Goal: Task Accomplishment & Management: Manage account settings

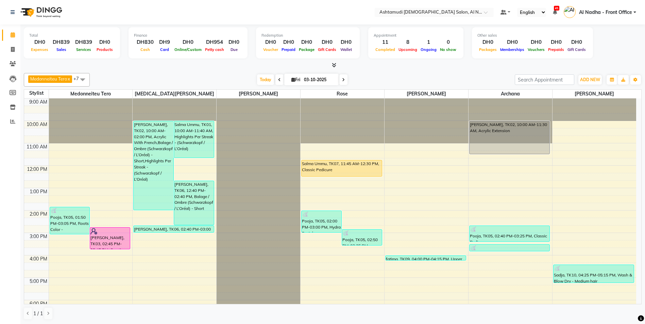
click at [293, 79] on icon at bounding box center [293, 79] width 4 height 4
select select "10"
select select "2025"
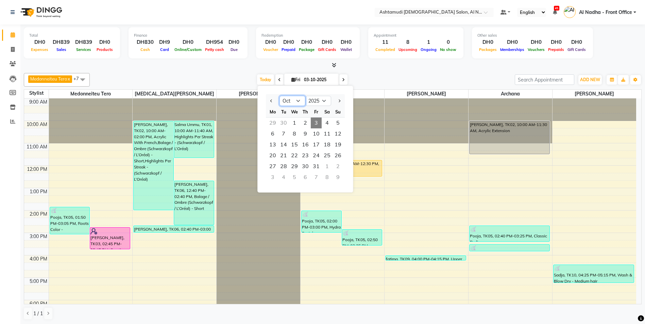
click at [302, 100] on select "Jan Feb Mar Apr May Jun Jul Aug Sep Oct Nov Dec" at bounding box center [292, 101] width 26 height 10
click at [279, 96] on select "Jan Feb Mar Apr May Jun Jul Aug Sep Oct Nov Dec" at bounding box center [292, 101] width 26 height 10
click at [302, 102] on select "Jan Feb Mar Apr May Jun Jul Aug Sep Oct Nov Dec" at bounding box center [292, 101] width 26 height 10
click at [279, 96] on select "Jan Feb Mar Apr May Jun Jul Aug Sep Oct Nov Dec" at bounding box center [292, 101] width 26 height 10
click at [300, 100] on select "Jan Feb Mar Apr May Jun Jul Aug Sep Oct Nov Dec" at bounding box center [292, 101] width 26 height 10
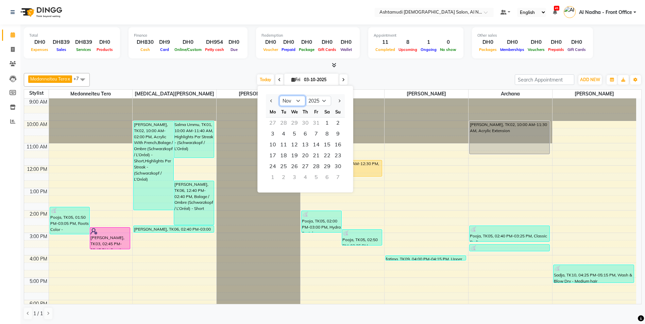
select select "10"
click at [279, 96] on select "Jan Feb Mar Apr May Jun Jul Aug Sep Oct Nov Dec" at bounding box center [292, 101] width 26 height 10
click at [542, 210] on div "9:00 AM 10:00 AM 11:00 AM 12:00 PM 1:00 PM 2:00 PM 3:00 PM 4:00 PM 5:00 PM 6:00…" at bounding box center [330, 256] width 612 height 314
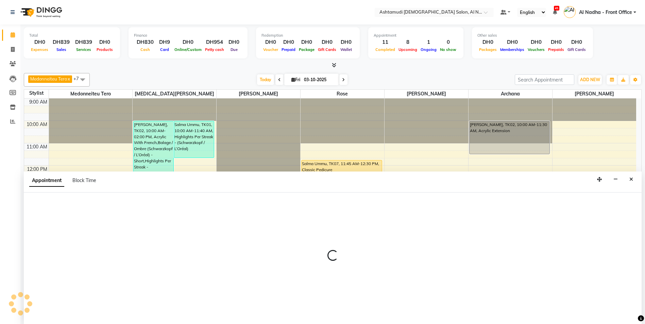
scroll to position [0, 0]
click at [629, 177] on icon "Close" at bounding box center [631, 179] width 4 height 5
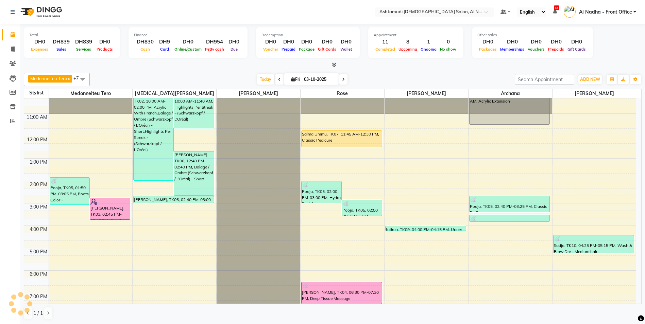
scroll to position [30, 0]
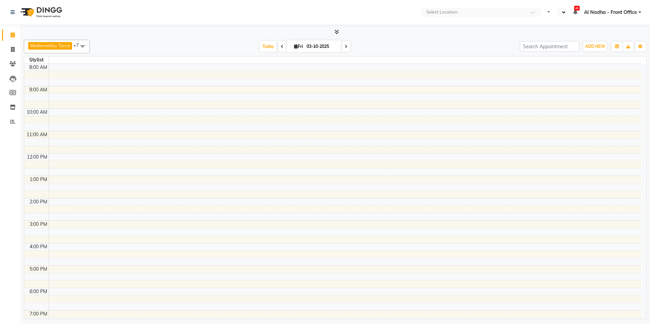
select select "en"
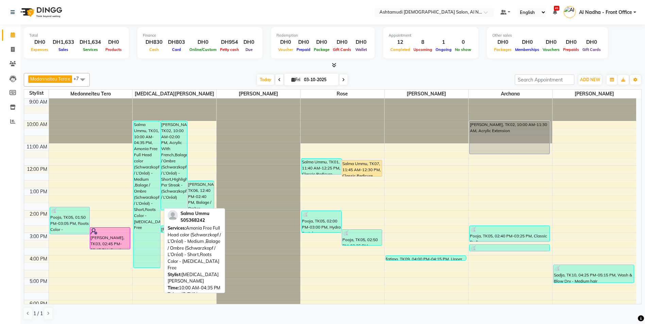
click at [140, 163] on div "Salma Ummu, TK01, 10:00 AM-04:35 PM, Amonia Free Full Head color (Schwarzkopf /…" at bounding box center [147, 194] width 26 height 146
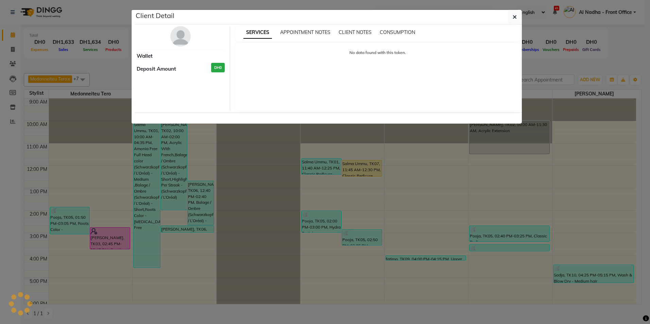
select select "3"
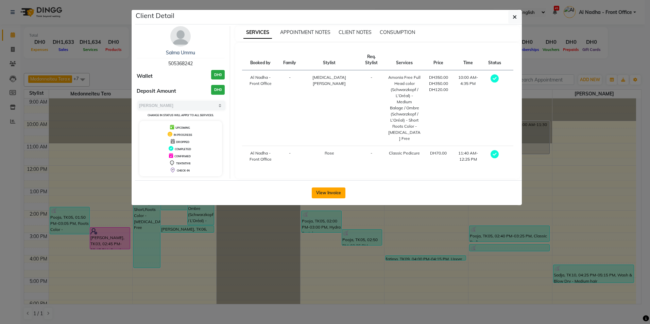
click at [333, 189] on button "View Invoice" at bounding box center [329, 193] width 34 height 11
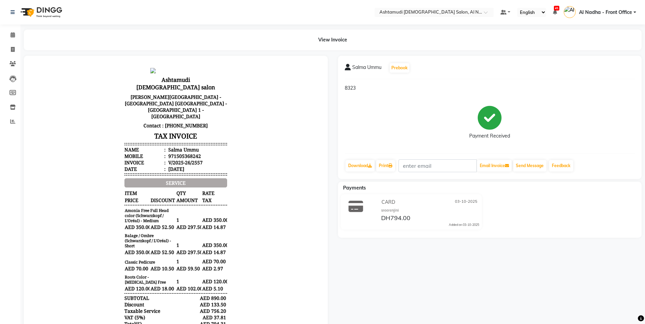
scroll to position [68, 0]
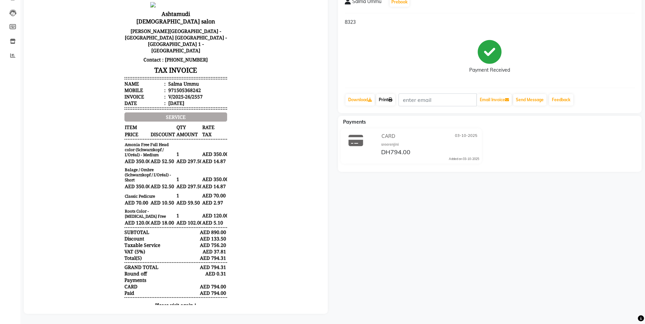
click at [387, 100] on link "Print" at bounding box center [385, 100] width 19 height 12
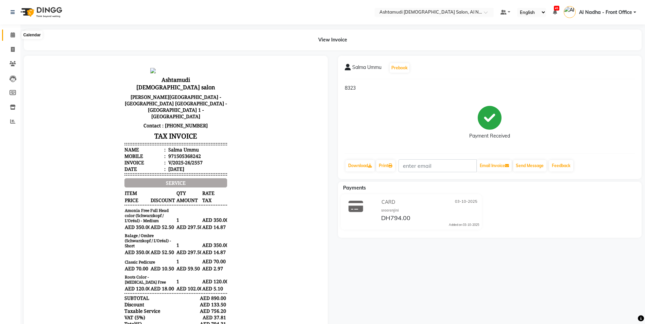
click at [12, 36] on icon at bounding box center [13, 34] width 4 height 5
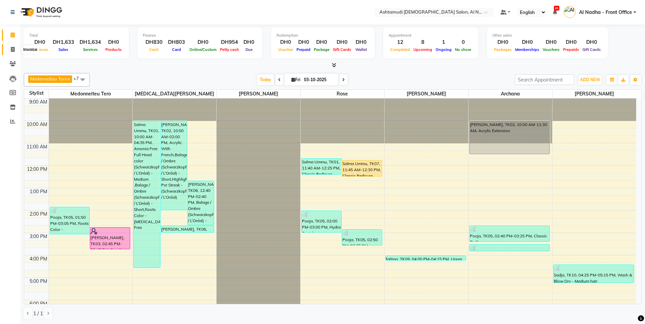
drag, startPoint x: 14, startPoint y: 51, endPoint x: 16, endPoint y: 55, distance: 4.4
click at [14, 51] on icon at bounding box center [13, 49] width 4 height 5
select select "service"
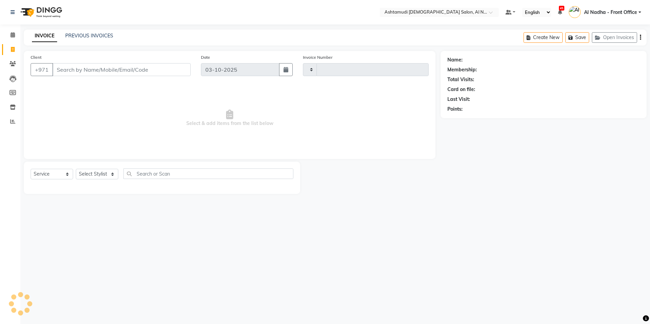
type input "2558"
select select "7088"
click at [58, 174] on select "Select Service Product Membership Package Voucher Prepaid Gift Card" at bounding box center [52, 174] width 42 height 11
select select "product"
click at [31, 169] on select "Select Service Product Membership Package Voucher Prepaid Gift Card" at bounding box center [52, 174] width 42 height 11
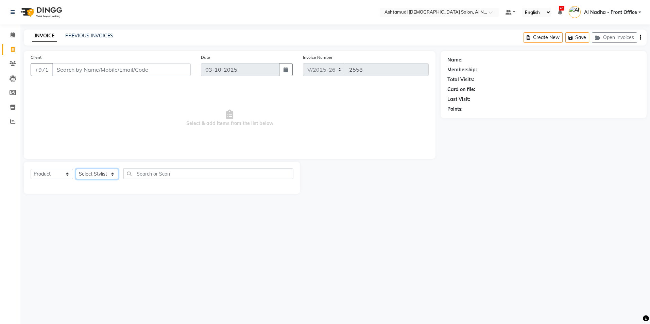
click at [102, 177] on select "Select Stylist" at bounding box center [97, 174] width 42 height 11
click at [100, 176] on select "Select Stylist" at bounding box center [97, 174] width 42 height 11
click at [103, 176] on select "Select Stylist Al Nadha - Front Office Archana Medonneiteu Tero Mehwish Mubeen …" at bounding box center [103, 174] width 54 height 11
select select "59093"
click at [76, 169] on select "Select Stylist Al Nadha - Front Office Archana Medonneiteu Tero Mehwish Mubeen …" at bounding box center [103, 174] width 54 height 11
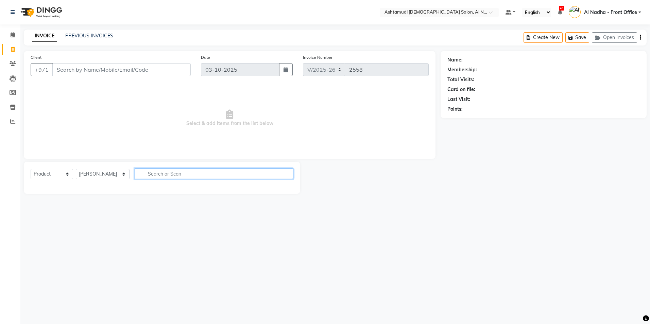
click at [156, 174] on input "text" at bounding box center [214, 174] width 158 height 11
type input "FRIZZ"
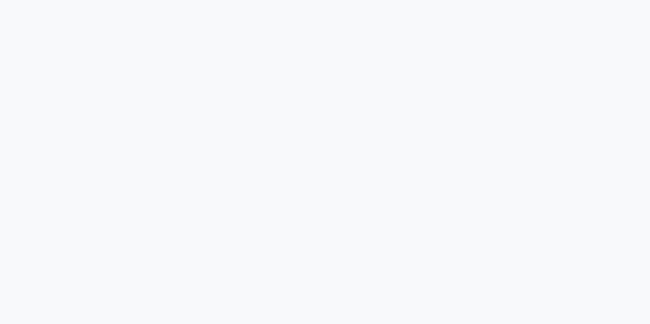
select select "service"
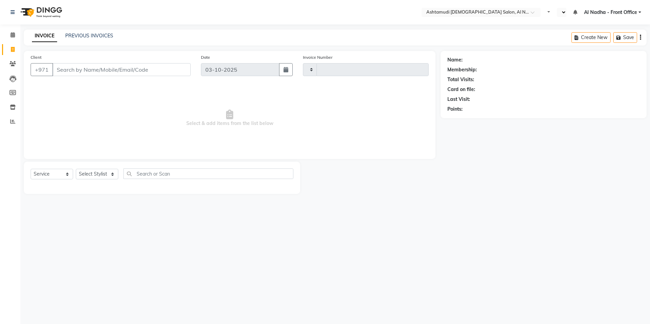
type input "2558"
select select "en"
select select "7088"
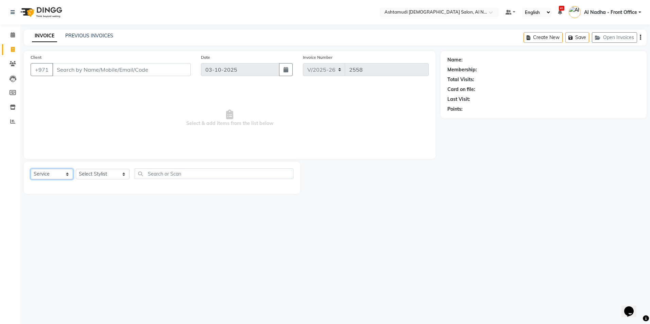
drag, startPoint x: 45, startPoint y: 171, endPoint x: 54, endPoint y: 179, distance: 11.8
click at [45, 171] on select "Select Service Product Membership Package Voucher Prepaid Gift Card" at bounding box center [52, 174] width 42 height 11
select select "product"
click at [31, 169] on select "Select Service Product Membership Package Voucher Prepaid Gift Card" at bounding box center [52, 174] width 42 height 11
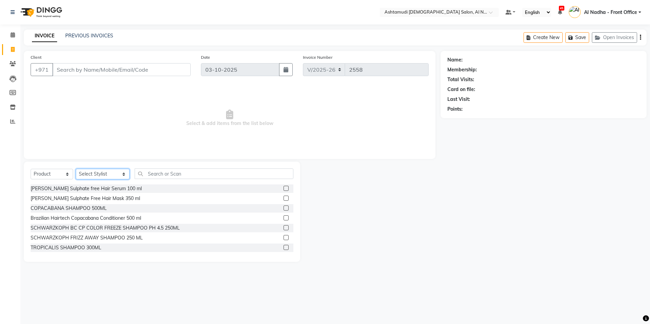
drag, startPoint x: 96, startPoint y: 173, endPoint x: 98, endPoint y: 178, distance: 5.6
click at [96, 173] on select "Select Stylist Al Nadha - Front Office Archana Medonneiteu Tero Mehwish Mubeen …" at bounding box center [103, 174] width 54 height 11
select select "88905"
click at [76, 169] on select "Select Stylist Al Nadha - Front Office Archana Medonneiteu Tero Mehwish Mubeen …" at bounding box center [103, 174] width 54 height 11
click at [145, 176] on input "text" at bounding box center [214, 174] width 158 height 11
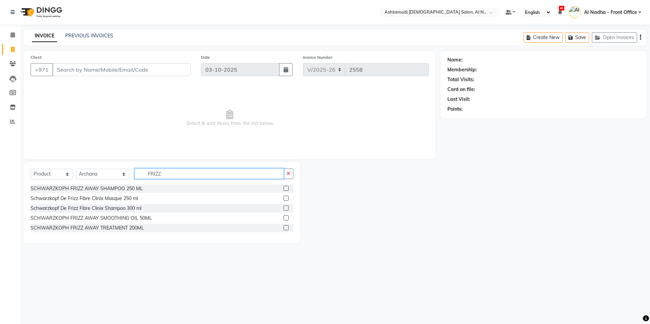
type input "FRIZZ"
click at [284, 187] on label at bounding box center [285, 188] width 5 height 5
click at [284, 187] on input "checkbox" at bounding box center [285, 189] width 4 height 4
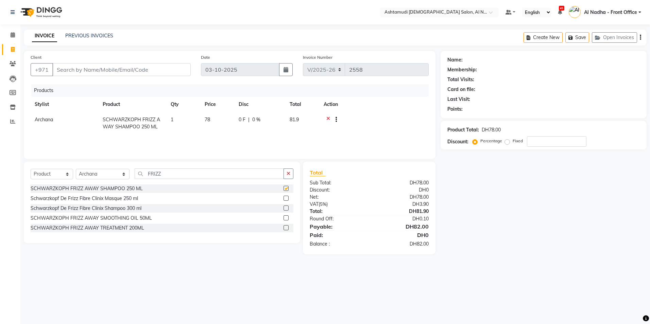
checkbox input "false"
click at [257, 120] on span "0 %" at bounding box center [256, 119] width 8 height 7
select select "88905"
click at [281, 121] on input "0" at bounding box center [279, 121] width 20 height 11
type input "010"
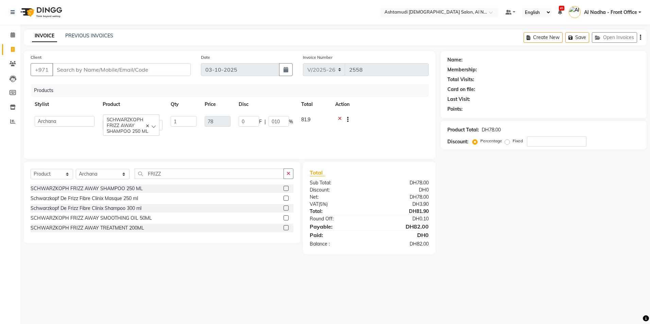
click at [474, 234] on div "Name: Membership: Total Visits: Card on file: Last Visit: Points: Product Total…" at bounding box center [545, 153] width 211 height 204
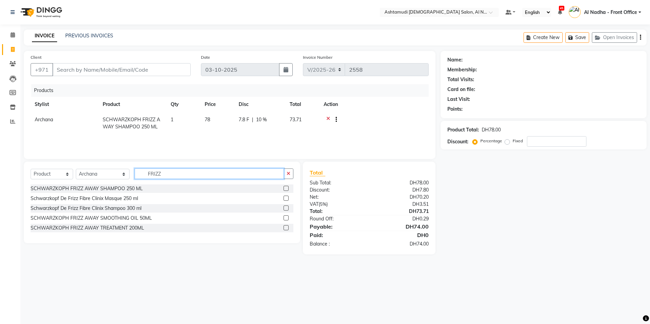
click at [179, 171] on input "FRIZZ" at bounding box center [209, 174] width 149 height 11
type input "F"
type input "COLOR"
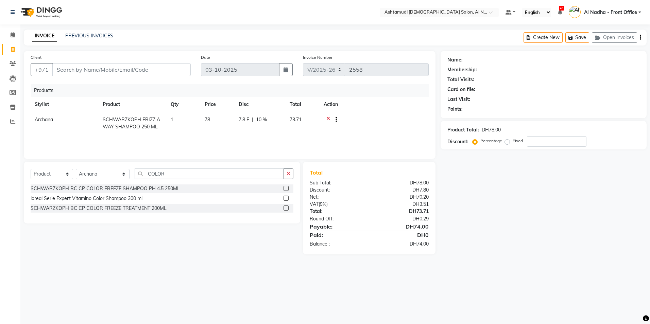
click at [286, 208] on label at bounding box center [285, 208] width 5 height 5
click at [286, 208] on input "checkbox" at bounding box center [285, 208] width 4 height 4
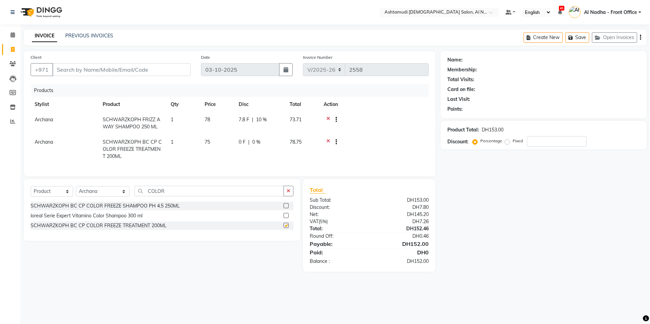
checkbox input "false"
click at [258, 141] on span "0 %" at bounding box center [256, 142] width 8 height 7
select select "88905"
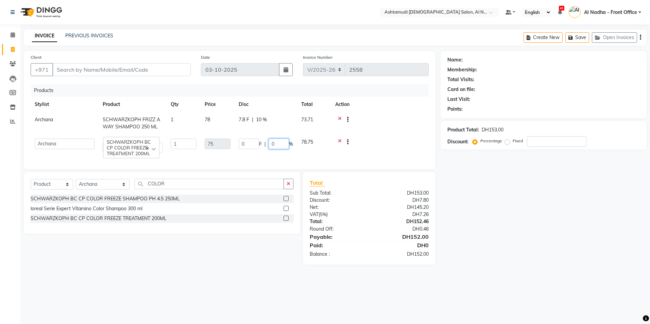
click at [285, 145] on input "0" at bounding box center [279, 144] width 20 height 11
type input "010"
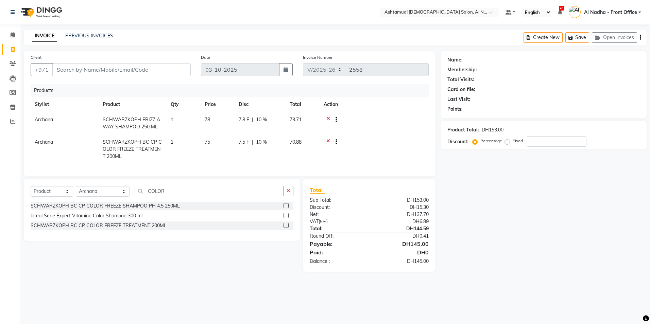
click at [483, 200] on div "Name: Membership: Total Visits: Card on file: Last Visit: Points: Product Total…" at bounding box center [545, 161] width 211 height 221
click at [45, 120] on span "Archana" at bounding box center [44, 120] width 18 height 6
select select "88905"
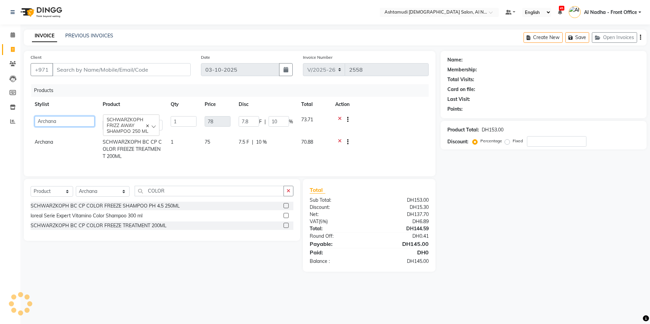
click at [45, 120] on select "Al Nadha - Front Office Archana Medonneiteu Tero Mehwish Mubeen Minu Khati Mumt…" at bounding box center [65, 121] width 60 height 11
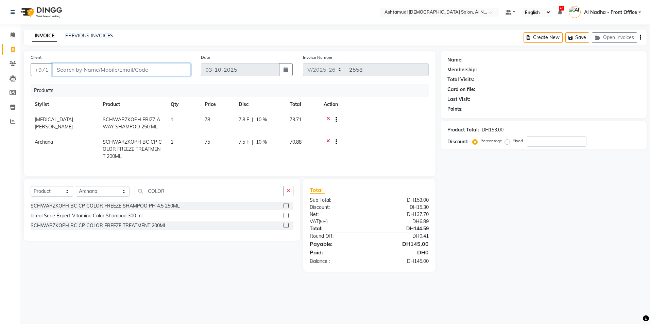
click at [76, 69] on input "Client" at bounding box center [121, 69] width 138 height 13
type input "5"
type input "0"
click at [90, 69] on input "58104255" at bounding box center [104, 69] width 104 height 13
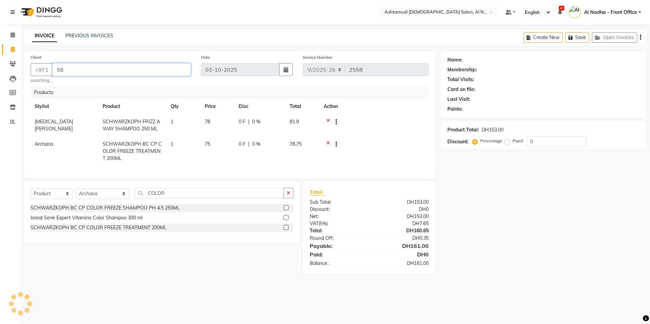
type input "5"
type input "521042555"
click at [62, 199] on select "Select Service Product Membership Package Voucher Prepaid Gift Card" at bounding box center [52, 194] width 42 height 11
select select "service"
click at [31, 193] on select "Select Service Product Membership Package Voucher Prepaid Gift Card" at bounding box center [52, 194] width 42 height 11
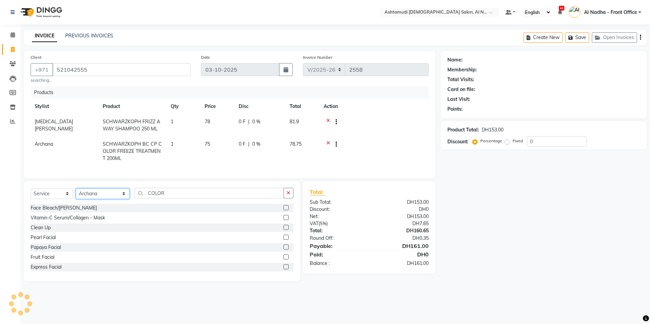
click at [91, 199] on select "Select Stylist Al Nadha - Front Office Archana Medonneiteu Tero Mehwish Mubeen …" at bounding box center [103, 194] width 54 height 11
click at [97, 196] on select "Select Stylist Al Nadha - Front Office Archana Medonneiteu Tero Mehwish Mubeen …" at bounding box center [103, 194] width 54 height 11
click at [102, 199] on select "Select Stylist Al Nadha - Front Office Archana Medonneiteu Tero Mehwish Mubeen …" at bounding box center [103, 194] width 54 height 11
select select "92957"
click at [76, 193] on select "Select Stylist Al Nadha - Front Office Archana Medonneiteu Tero Mehwish Mubeen …" at bounding box center [103, 194] width 54 height 11
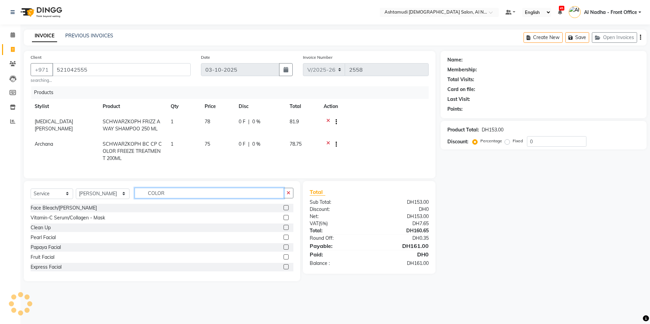
click at [176, 195] on input "COLOR" at bounding box center [209, 193] width 149 height 11
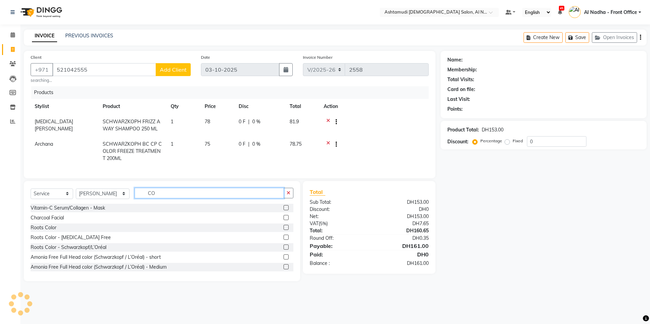
type input "C"
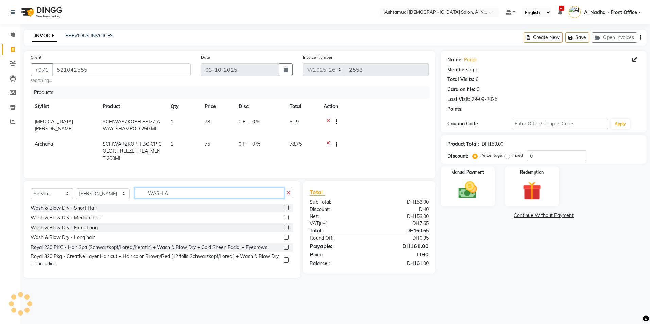
type input "WASH A"
click at [285, 220] on label at bounding box center [285, 217] width 5 height 5
click at [285, 220] on input "checkbox" at bounding box center [285, 218] width 4 height 4
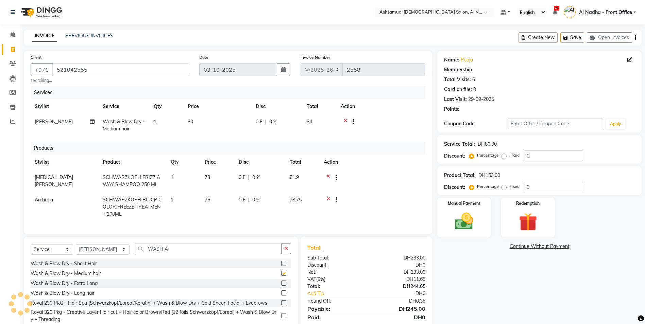
checkbox input "false"
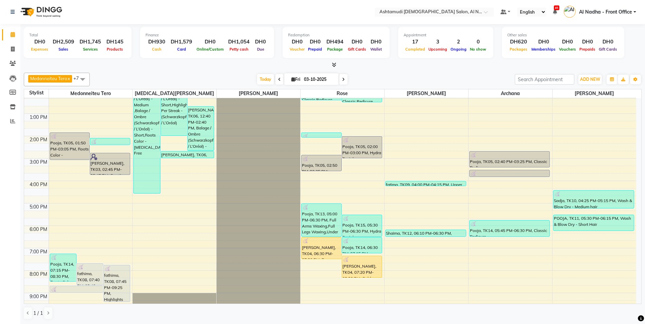
scroll to position [108, 0]
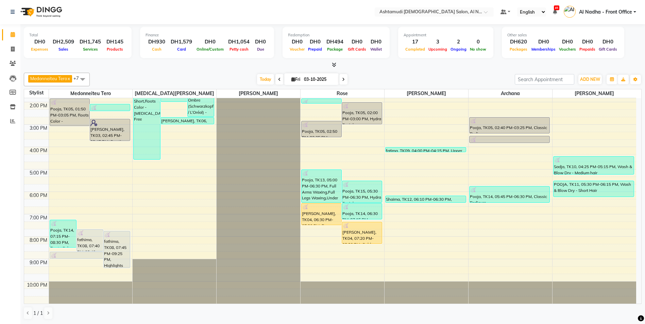
click at [395, 210] on div "9:00 AM 10:00 AM 11:00 AM 12:00 PM 1:00 PM 2:00 PM 3:00 PM 4:00 PM 5:00 PM 6:00…" at bounding box center [330, 147] width 612 height 314
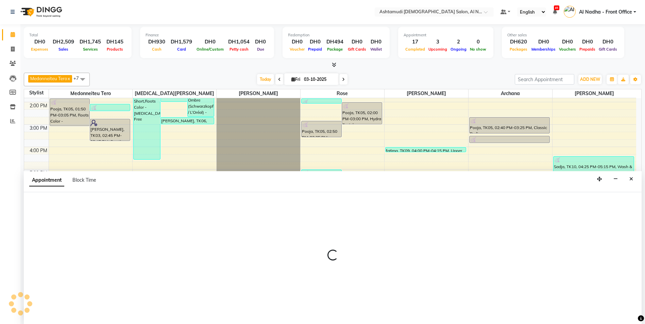
select select "71437"
select select "tentative"
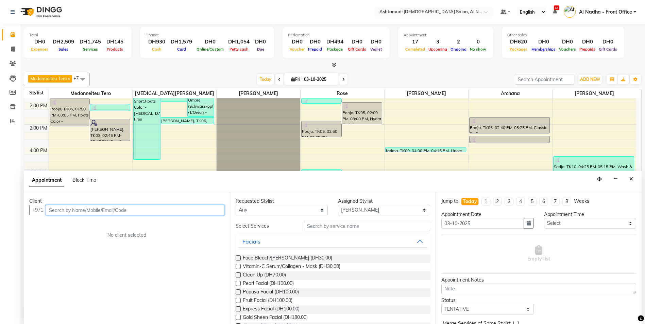
click at [98, 211] on input "text" at bounding box center [135, 210] width 178 height 11
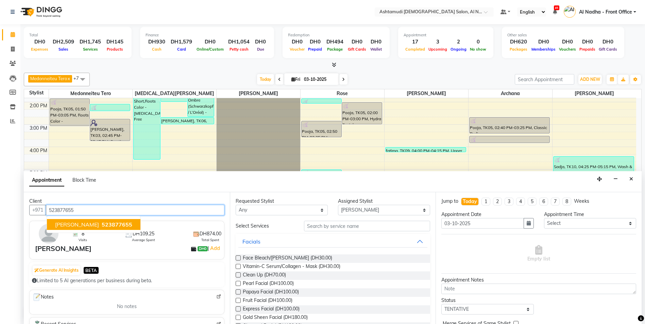
click at [102, 224] on span "523877655" at bounding box center [117, 224] width 31 height 7
type input "523877655"
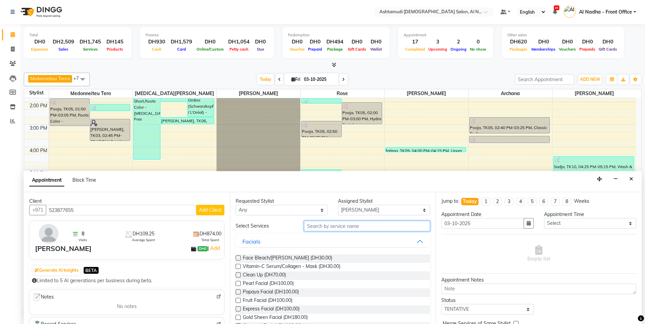
click at [310, 227] on input "text" at bounding box center [367, 226] width 126 height 11
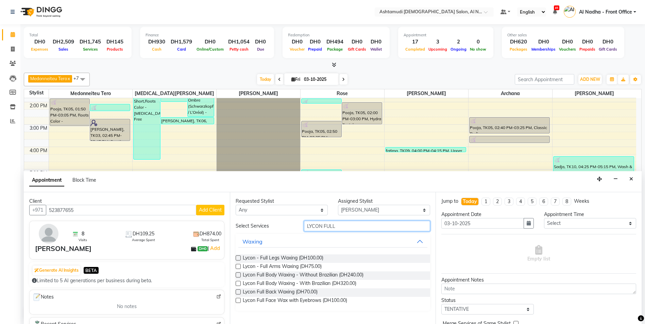
type input "LYCON FULL"
click at [238, 299] on label at bounding box center [238, 300] width 5 height 5
click at [238, 299] on input "checkbox" at bounding box center [238, 301] width 4 height 4
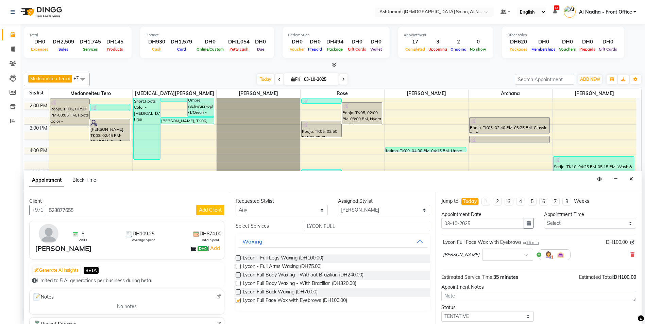
checkbox input "false"
click at [342, 230] on input "LYCON FULL" at bounding box center [367, 226] width 126 height 11
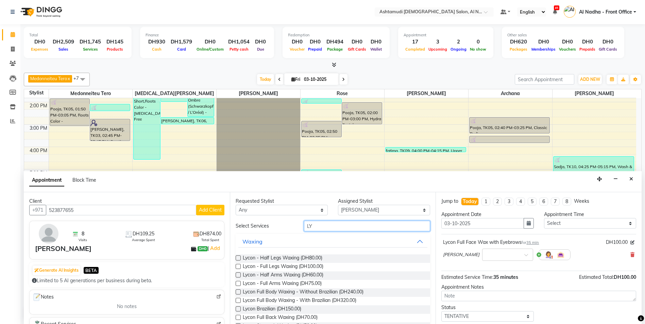
type input "L"
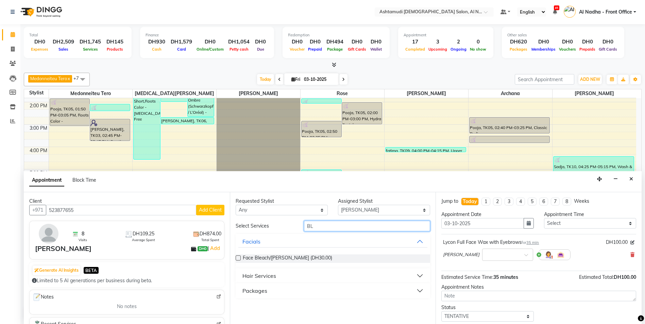
type input "B"
type input "TAN"
click at [238, 258] on label at bounding box center [238, 258] width 5 height 5
click at [238, 258] on input "checkbox" at bounding box center [238, 259] width 4 height 4
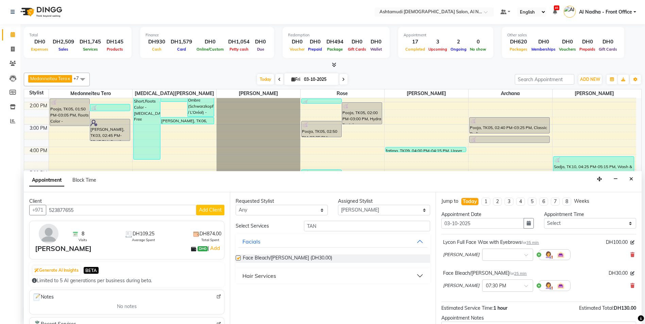
checkbox input "false"
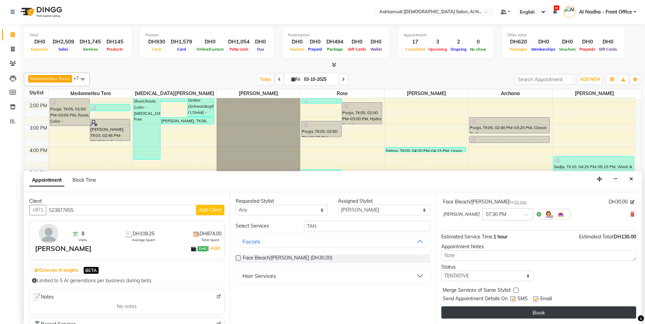
click at [477, 310] on button "Book" at bounding box center [538, 313] width 195 height 12
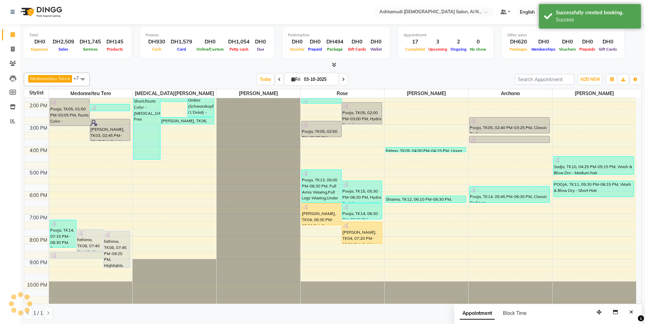
scroll to position [0, 0]
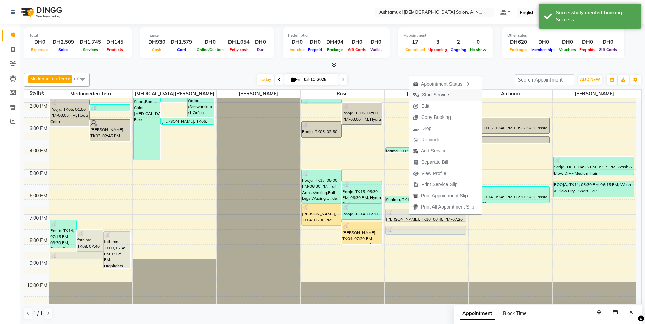
click at [432, 94] on span "Start Service" at bounding box center [435, 94] width 27 height 7
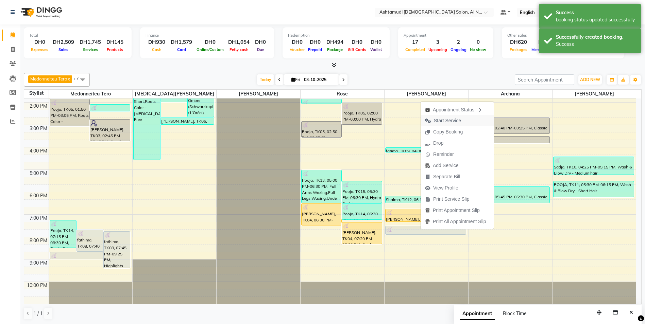
click at [446, 121] on span "Start Service" at bounding box center [447, 120] width 27 height 7
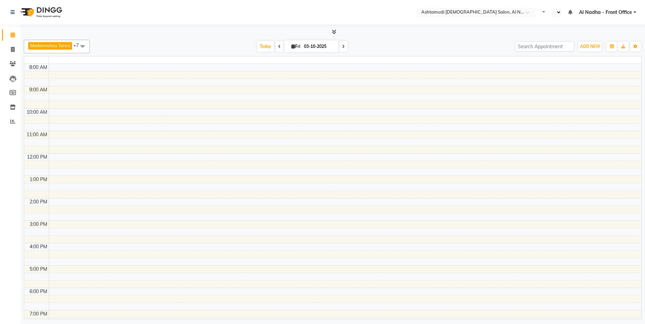
select select "en"
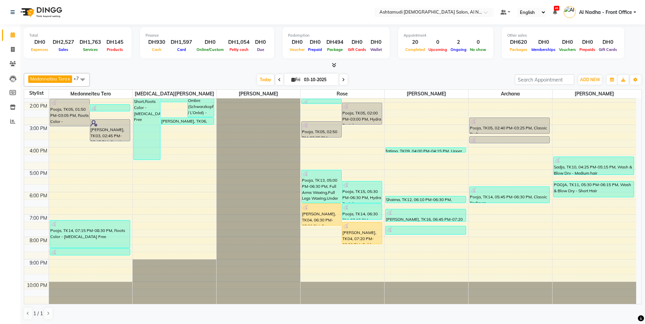
scroll to position [0, 0]
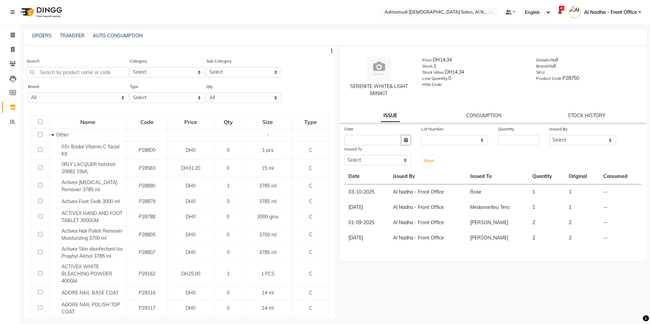
select select
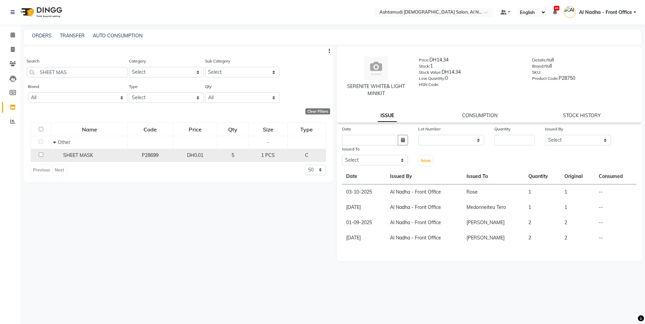
type input "SHEET MAS"
click at [41, 155] on input "checkbox" at bounding box center [41, 155] width 4 height 4
checkbox input "true"
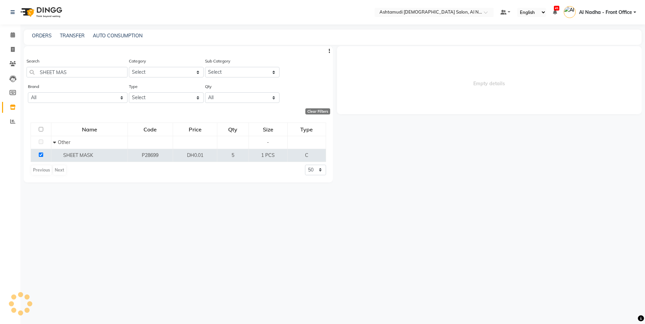
select select
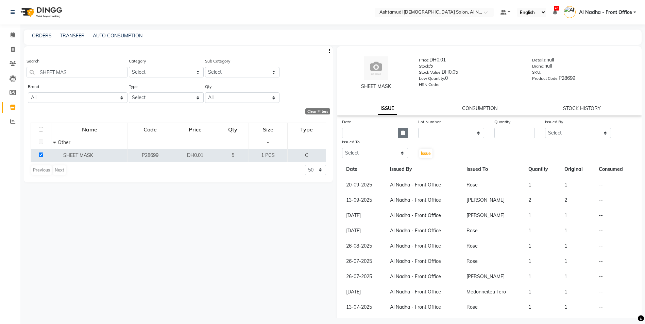
click at [402, 131] on icon "button" at bounding box center [403, 133] width 4 height 5
select select "10"
select select "2025"
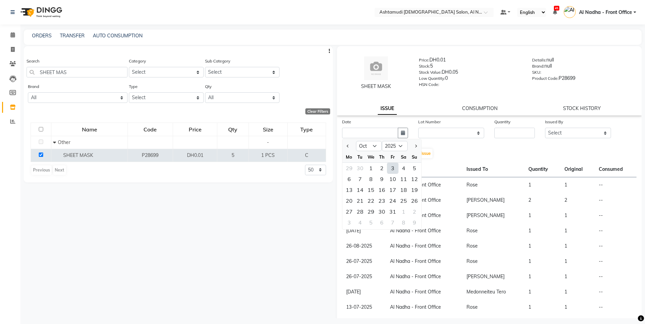
click at [392, 170] on div "3" at bounding box center [392, 168] width 11 height 11
type input "03-10-2025"
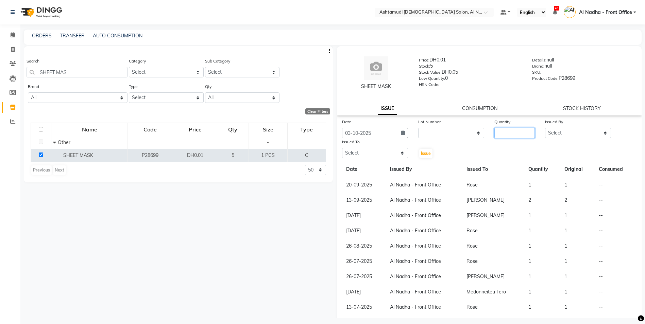
click at [507, 133] on input "number" at bounding box center [514, 133] width 40 height 11
type input "1"
click at [555, 133] on select "Select Al Nadha - Front Office Archana Medonneiteu Tero [PERSON_NAME] [PERSON_N…" at bounding box center [578, 133] width 66 height 11
select select "59177"
click at [545, 128] on select "Select Al Nadha - Front Office Archana Medonneiteu Tero Mehwish Mubeen Minu Kha…" at bounding box center [578, 133] width 66 height 11
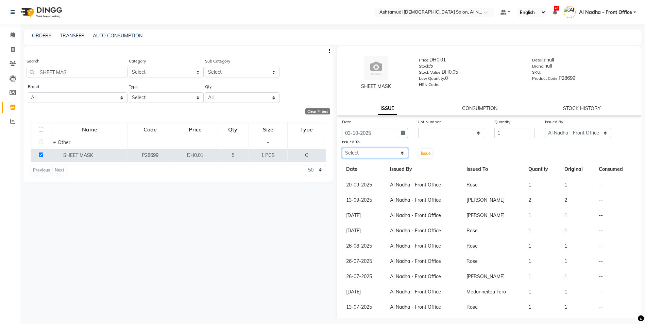
click at [368, 154] on select "Select Al Nadha - Front Office Archana Medonneiteu Tero Mehwish Mubeen Minu Kha…" at bounding box center [375, 153] width 66 height 11
select select "68348"
click at [342, 148] on select "Select Al Nadha - Front Office Archana Medonneiteu Tero Mehwish Mubeen Minu Kha…" at bounding box center [375, 153] width 66 height 11
click at [424, 155] on span "Issue" at bounding box center [426, 153] width 10 height 5
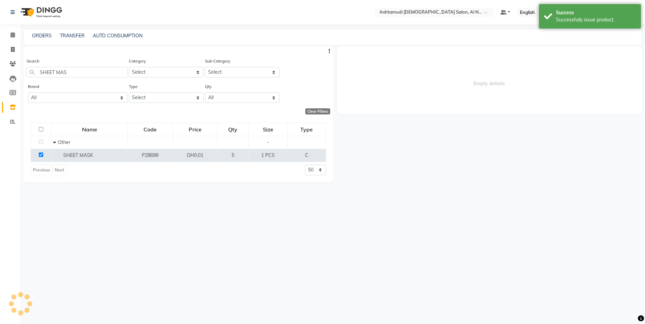
select select
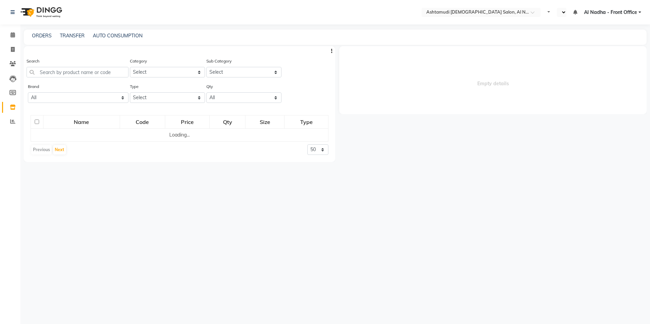
select select "en"
select select
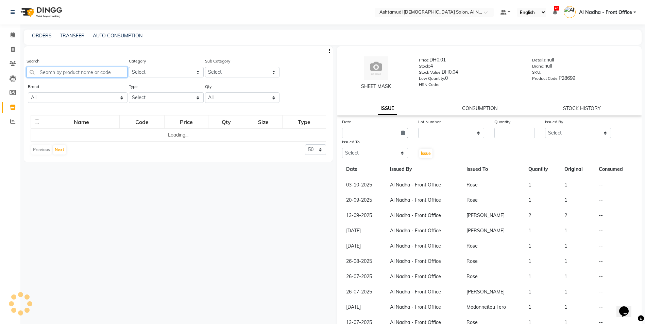
click at [78, 74] on input "text" at bounding box center [77, 72] width 101 height 11
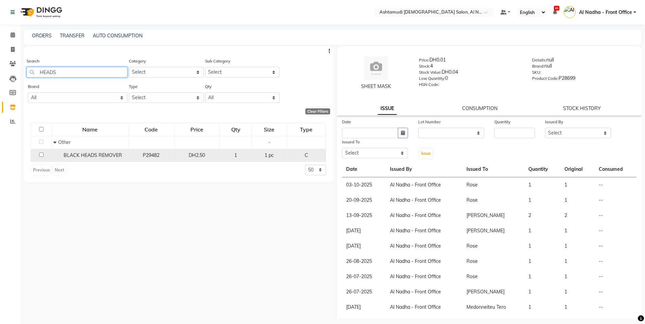
type input "HEADS"
click at [41, 154] on input "checkbox" at bounding box center [41, 155] width 4 height 4
checkbox input "true"
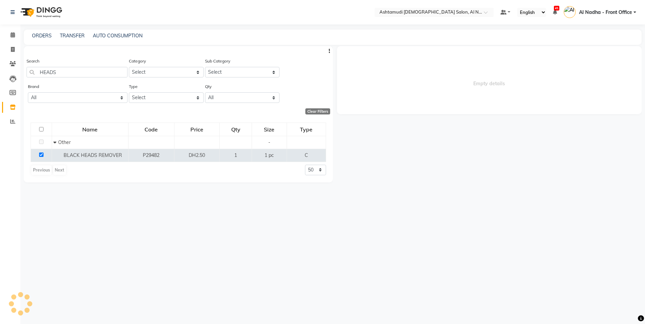
select select
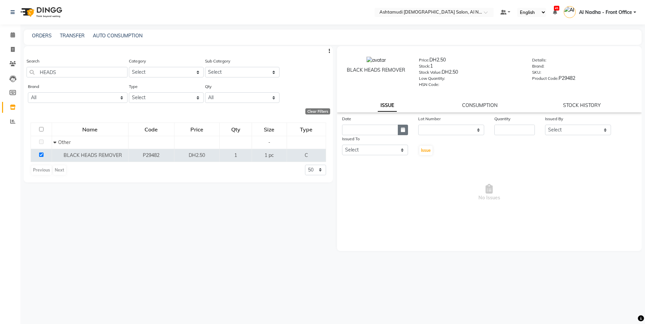
click at [404, 130] on icon "button" at bounding box center [403, 129] width 4 height 5
select select "10"
select select "2025"
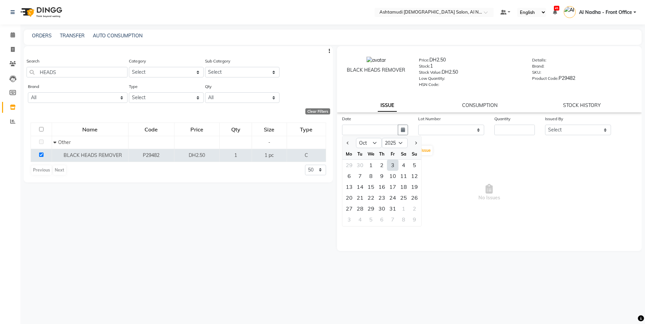
click at [392, 167] on div "3" at bounding box center [392, 165] width 11 height 11
type input "03-10-2025"
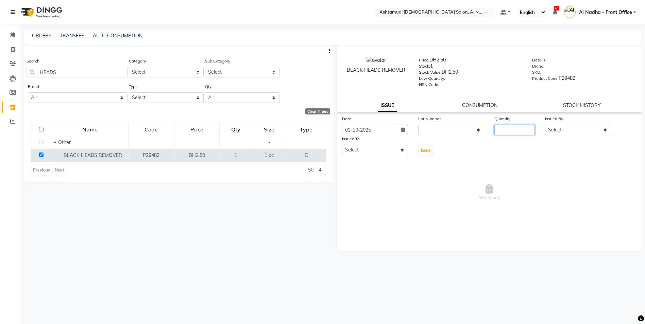
click at [509, 130] on input "number" at bounding box center [514, 130] width 40 height 11
type input "1"
click at [553, 135] on div "Date 03-10-2025 Lot Number None Quantity 1 Issued By Select Al Nadha - Front Of…" at bounding box center [489, 135] width 305 height 41
drag, startPoint x: 557, startPoint y: 129, endPoint x: 559, endPoint y: 133, distance: 4.1
click at [557, 129] on select "Select Al Nadha - Front Office Archana Medonneiteu Tero [PERSON_NAME] [PERSON_N…" at bounding box center [578, 130] width 66 height 11
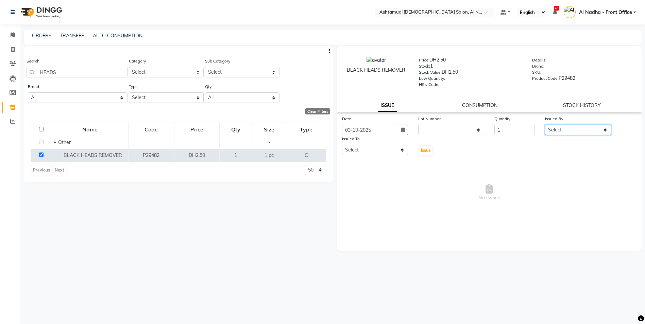
select select "59177"
click at [545, 125] on select "Select Al Nadha - Front Office Archana Medonneiteu Tero [PERSON_NAME] [PERSON_N…" at bounding box center [578, 130] width 66 height 11
click at [387, 151] on select "Select Al Nadha - Front Office Archana Medonneiteu Tero [PERSON_NAME] [PERSON_N…" at bounding box center [375, 150] width 66 height 11
select select "68348"
click at [342, 145] on select "Select Al Nadha - Front Office Archana Medonneiteu Tero [PERSON_NAME] [PERSON_N…" at bounding box center [375, 150] width 66 height 11
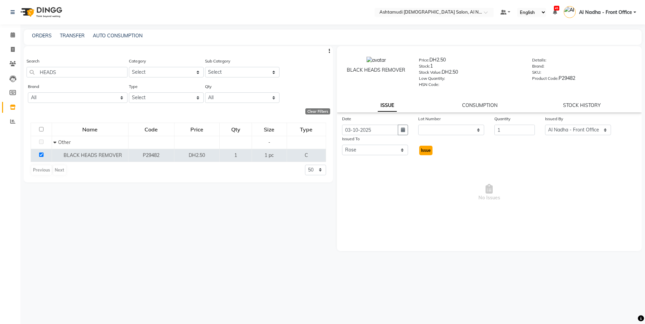
click at [428, 149] on span "Issue" at bounding box center [426, 150] width 10 height 5
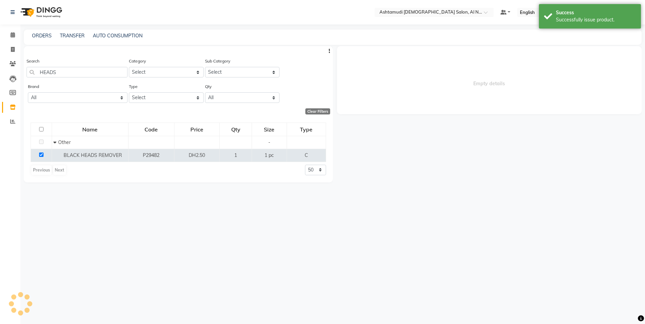
select select
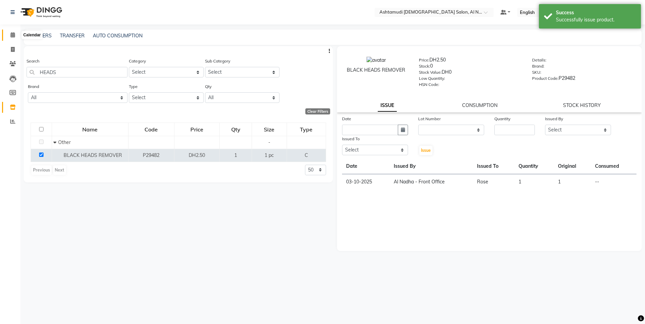
click at [13, 34] on icon at bounding box center [13, 34] width 4 height 5
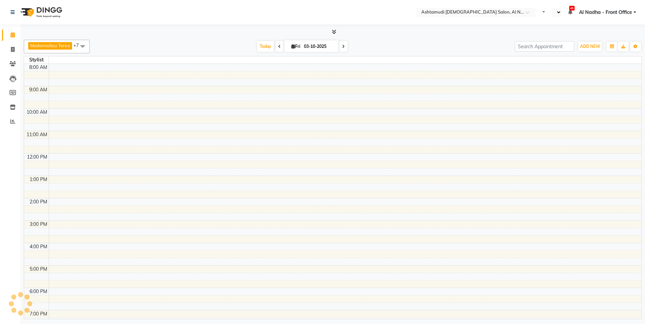
select select "en"
